Goal: Task Accomplishment & Management: Manage account settings

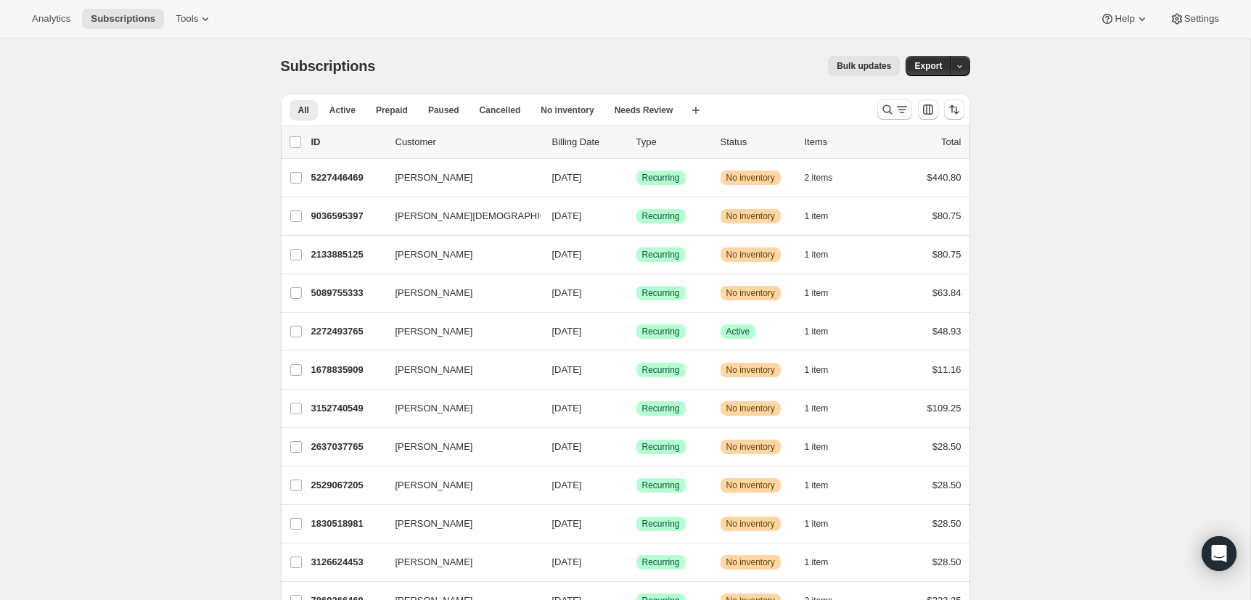
click at [880, 103] on icon "Search and filter results" at bounding box center [887, 109] width 15 height 15
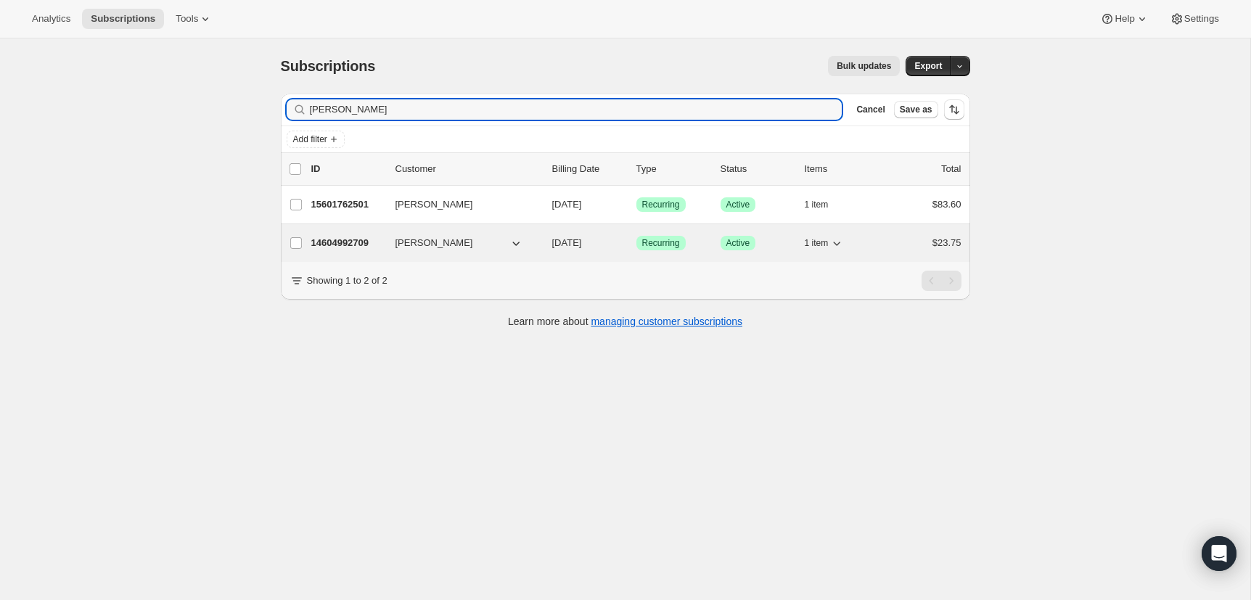
type input "[PERSON_NAME]"
click at [360, 238] on p "14604992709" at bounding box center [347, 243] width 73 height 15
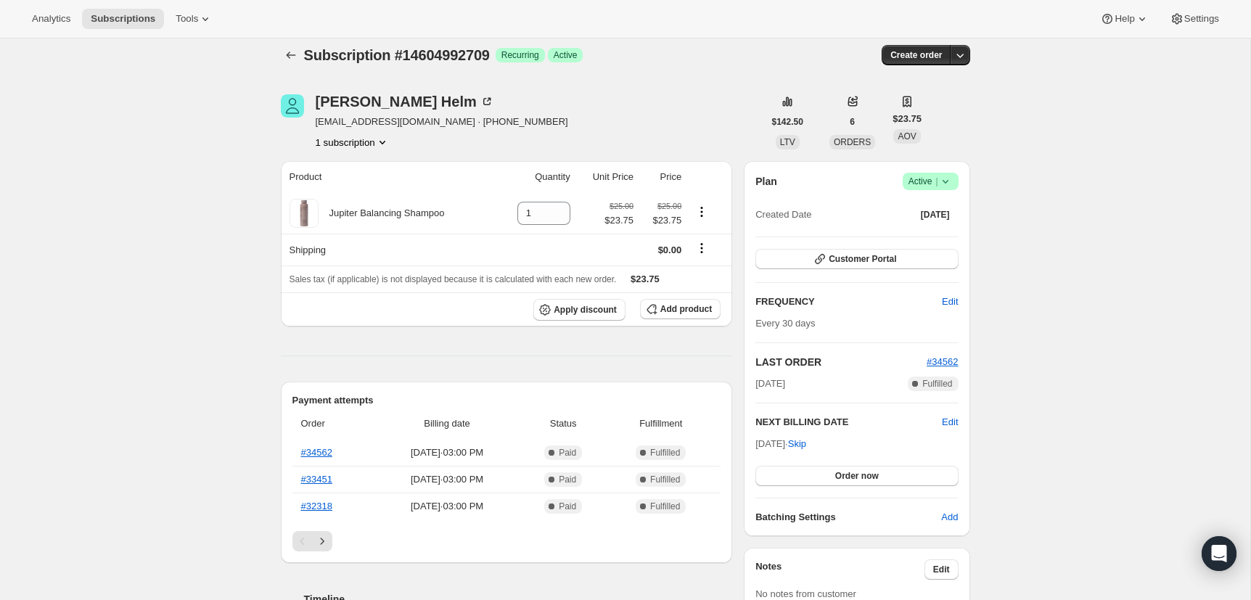
scroll to position [12, 0]
click at [947, 179] on icon at bounding box center [945, 180] width 15 height 15
click at [946, 237] on span "Cancel subscription" at bounding box center [926, 234] width 82 height 11
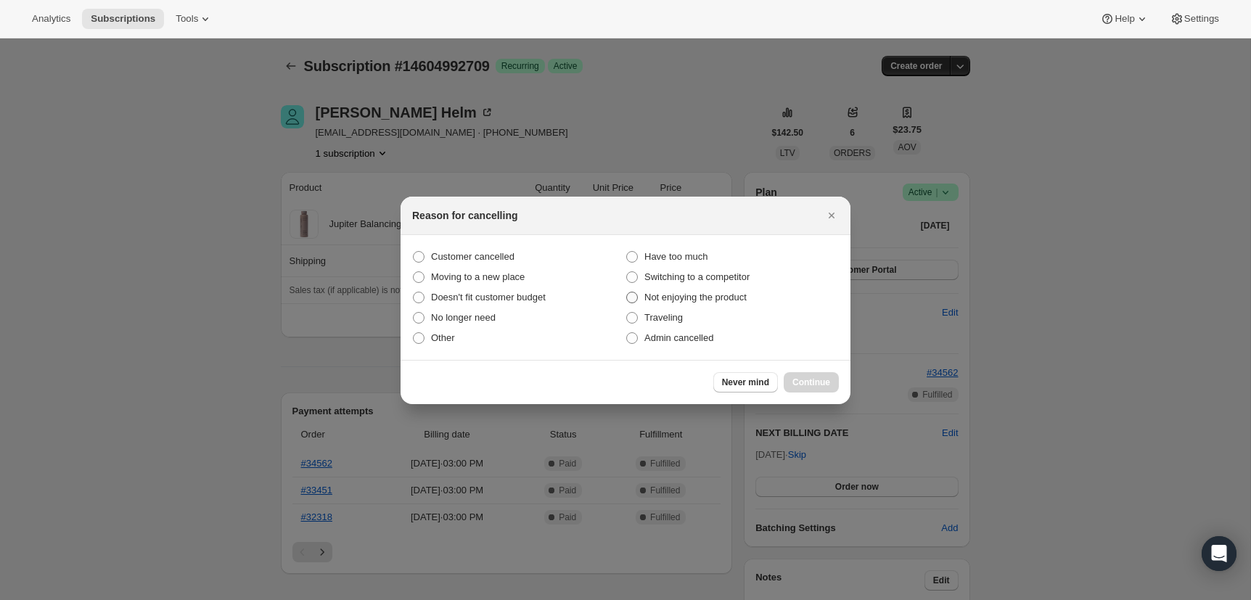
scroll to position [0, 0]
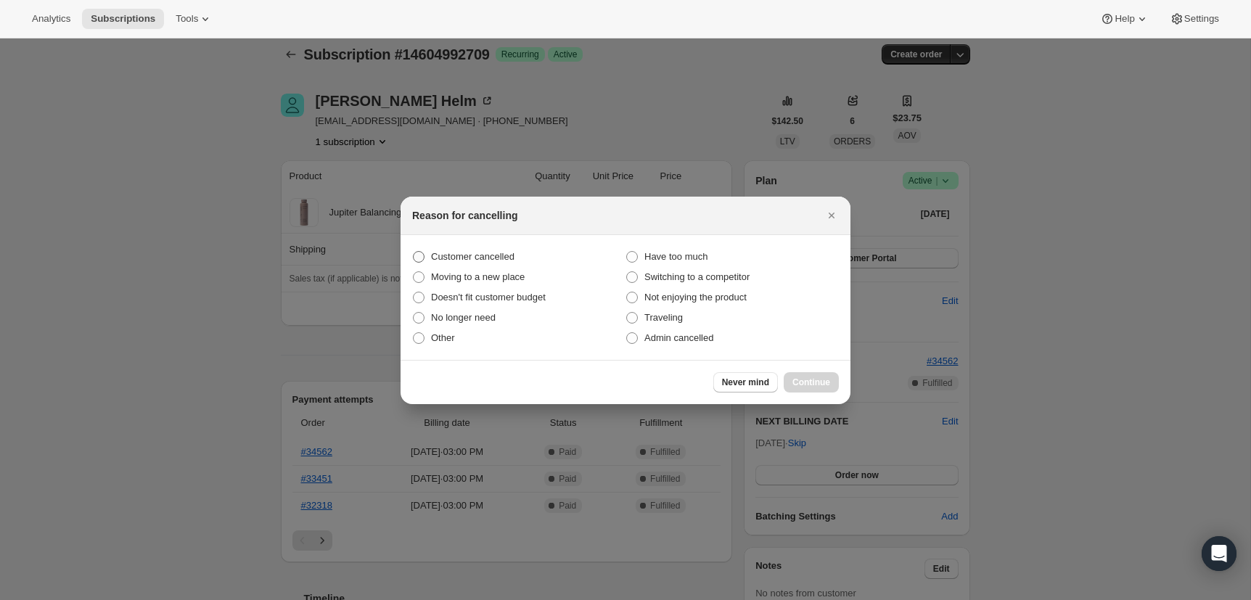
drag, startPoint x: 480, startPoint y: 254, endPoint x: 485, endPoint y: 261, distance: 8.5
click at [480, 254] on span "Customer cancelled" at bounding box center [472, 256] width 83 height 11
click at [414, 252] on input "Customer cancelled" at bounding box center [413, 251] width 1 height 1
radio input "true"
click at [809, 376] on button "Continue" at bounding box center [811, 382] width 55 height 20
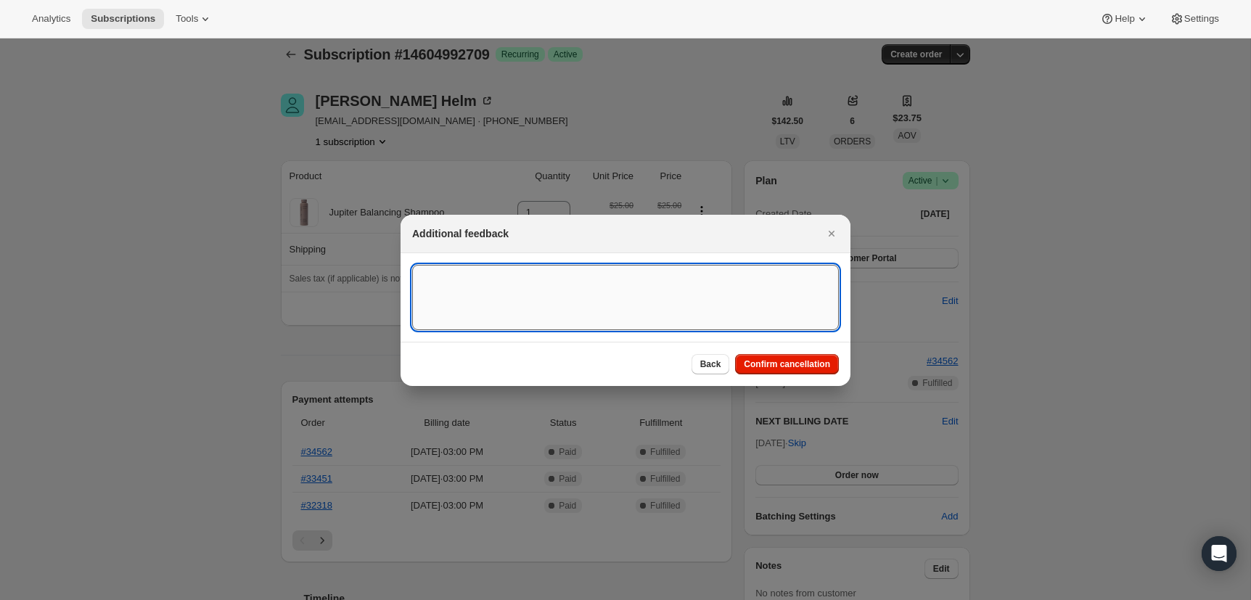
click at [723, 303] on textarea ":rbv:" at bounding box center [625, 297] width 427 height 65
type textarea "Customer requested to cancel on 8.11..25"
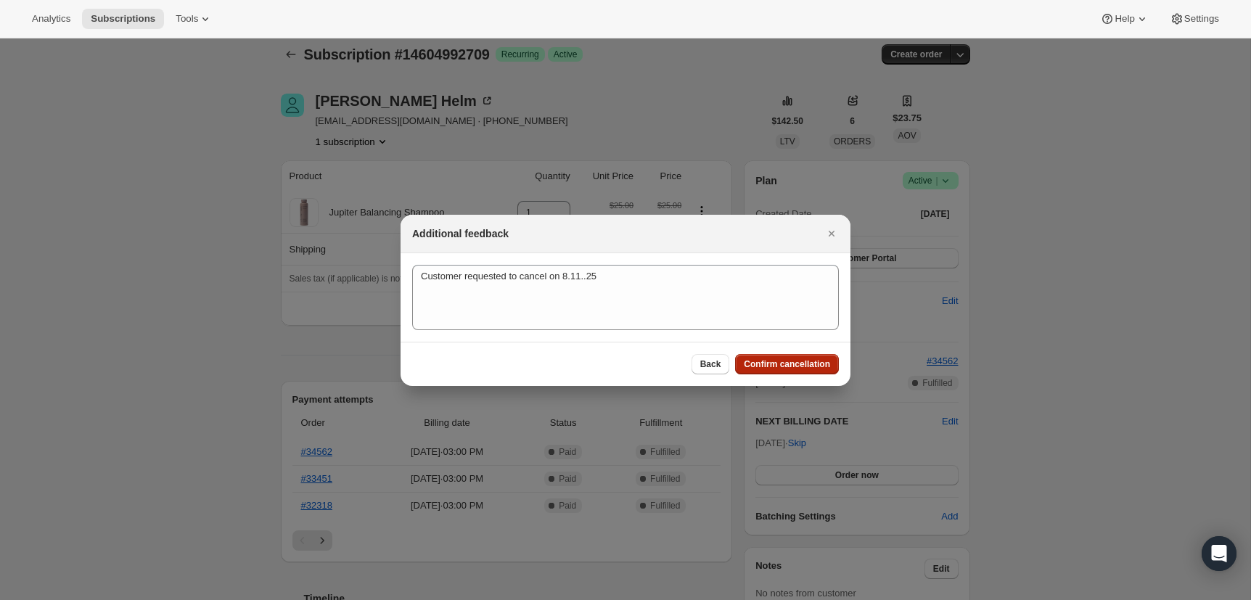
click at [783, 364] on span "Confirm cancellation" at bounding box center [787, 365] width 86 height 12
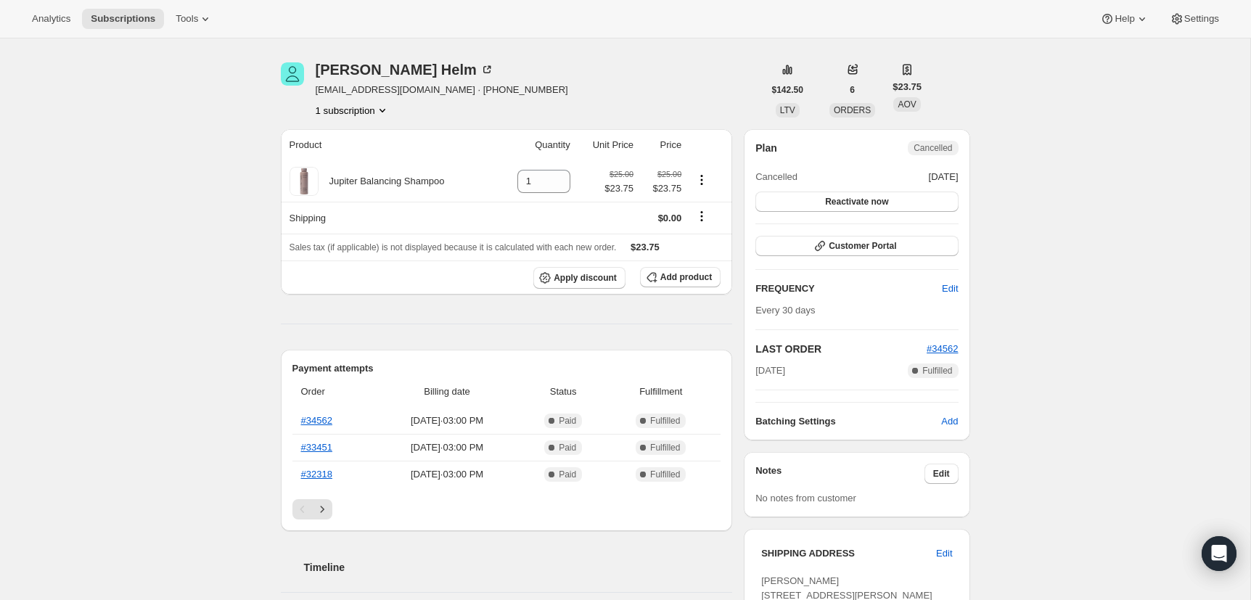
scroll to position [265, 0]
